Goal: Transaction & Acquisition: Purchase product/service

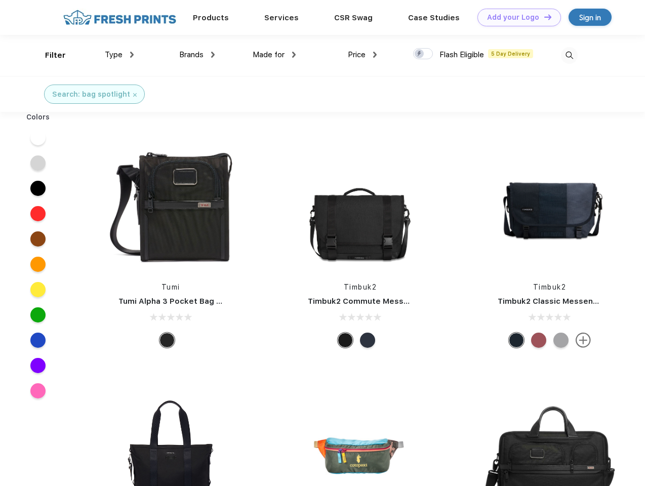
click at [515, 17] on link "Add your Logo Design Tool" at bounding box center [518, 18] width 83 height 18
click at [0, 0] on div "Design Tool" at bounding box center [0, 0] width 0 height 0
click at [543, 17] on link "Add your Logo Design Tool" at bounding box center [518, 18] width 83 height 18
click at [49, 55] on div "Filter" at bounding box center [55, 56] width 21 height 12
click at [119, 55] on span "Type" at bounding box center [114, 54] width 18 height 9
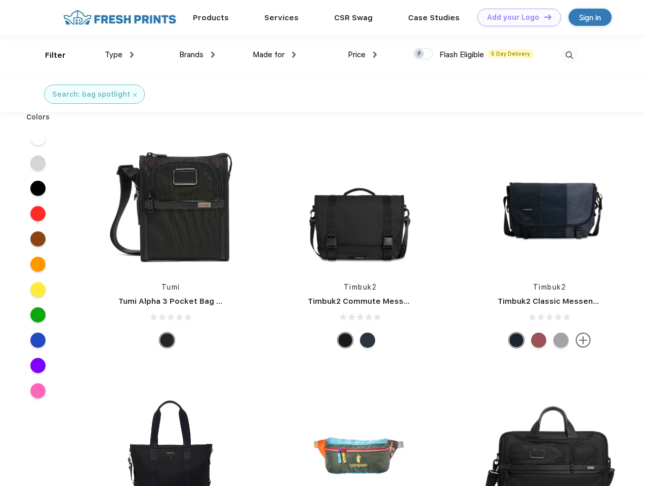
click at [197, 55] on span "Brands" at bounding box center [191, 54] width 24 height 9
click at [274, 55] on span "Made for" at bounding box center [268, 54] width 32 height 9
click at [362, 55] on span "Price" at bounding box center [357, 54] width 18 height 9
click at [423, 54] on div at bounding box center [423, 53] width 20 height 11
click at [419, 54] on input "checkbox" at bounding box center [416, 51] width 7 height 7
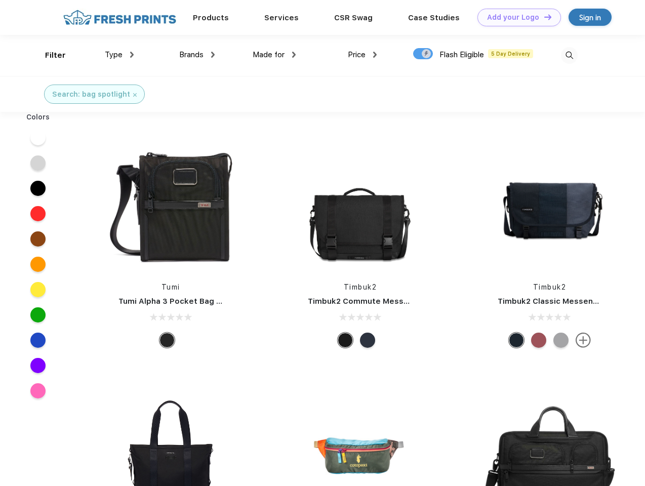
click at [569, 55] on img at bounding box center [569, 55] width 17 height 17
